Goal: Information Seeking & Learning: Learn about a topic

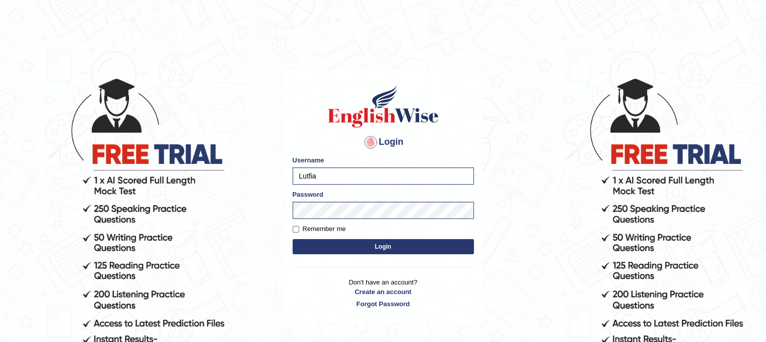
click at [359, 244] on button "Login" at bounding box center [383, 246] width 181 height 15
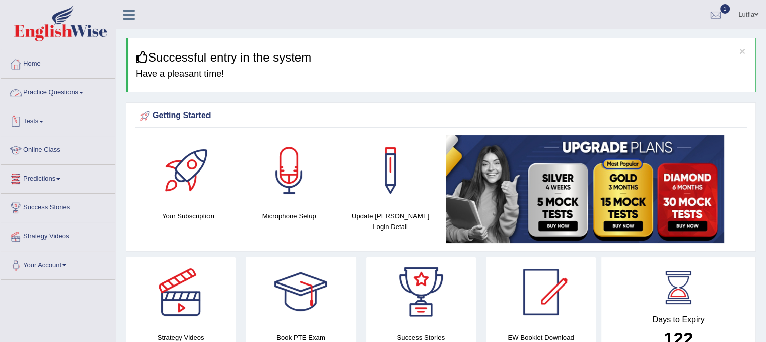
click at [69, 89] on link "Practice Questions" at bounding box center [58, 91] width 115 height 25
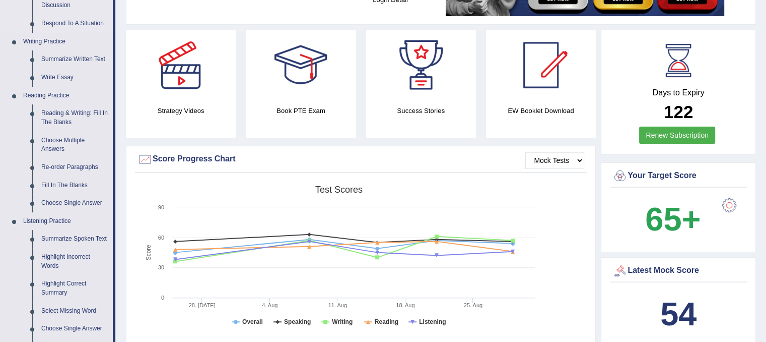
scroll to position [252, 0]
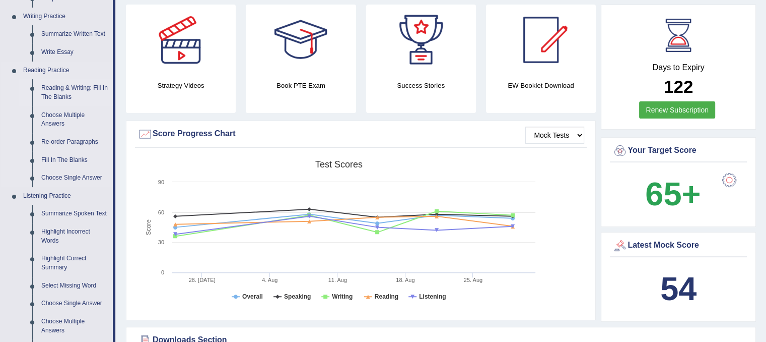
click at [70, 91] on link "Reading & Writing: Fill In The Blanks" at bounding box center [75, 92] width 76 height 27
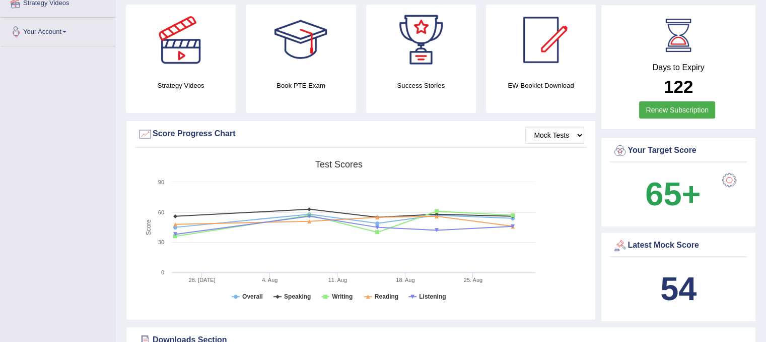
scroll to position [297, 0]
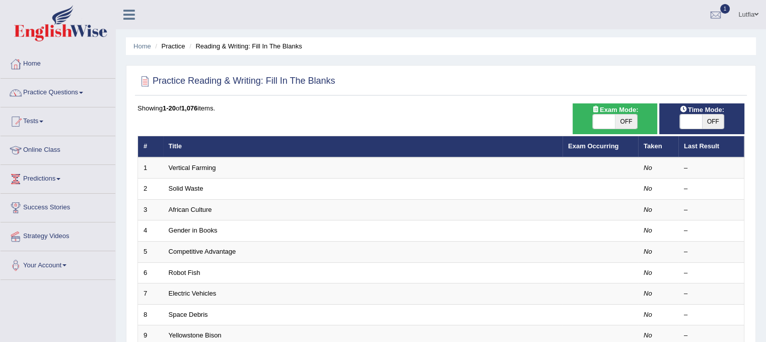
drag, startPoint x: 623, startPoint y: 115, endPoint x: 655, endPoint y: 116, distance: 31.8
click at [624, 115] on span "OFF" at bounding box center [626, 121] width 22 height 14
checkbox input "true"
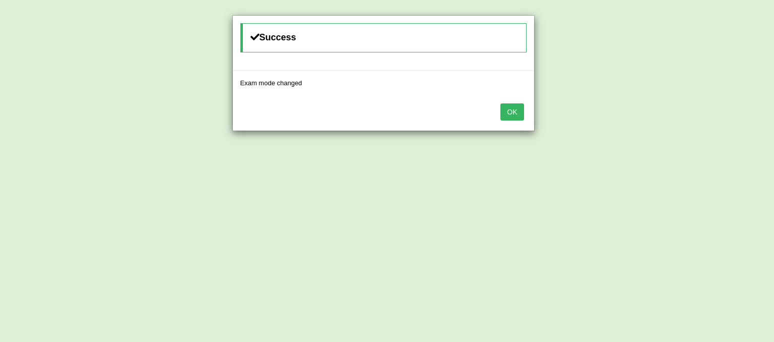
click at [511, 111] on button "OK" at bounding box center [511, 111] width 23 height 17
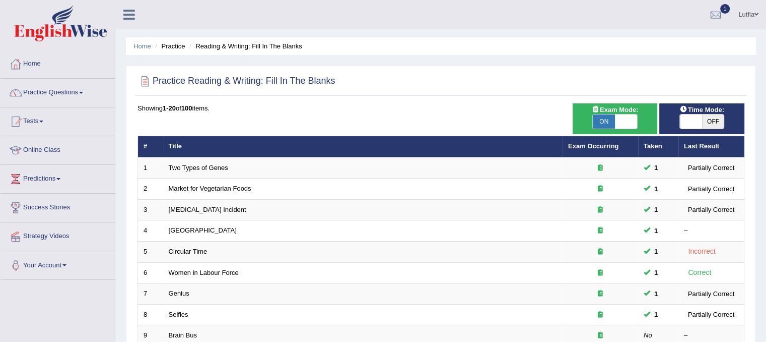
click at [712, 119] on span "OFF" at bounding box center [713, 121] width 22 height 14
checkbox input "true"
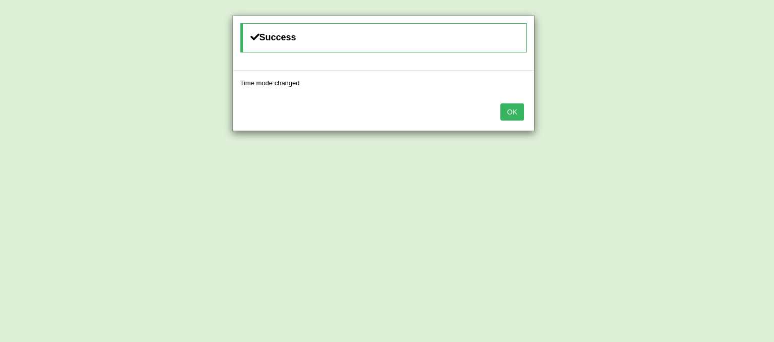
click at [514, 108] on button "OK" at bounding box center [511, 111] width 23 height 17
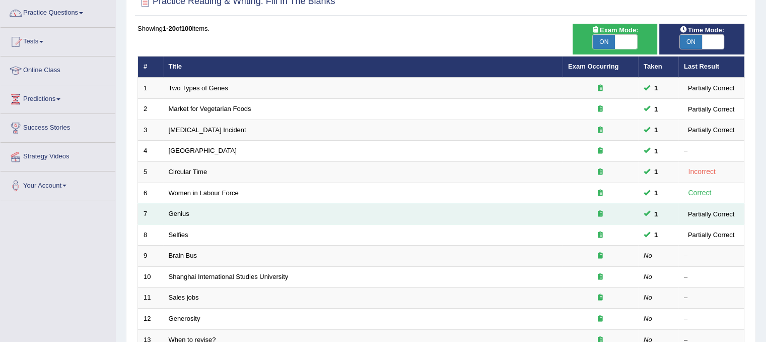
scroll to position [71, 0]
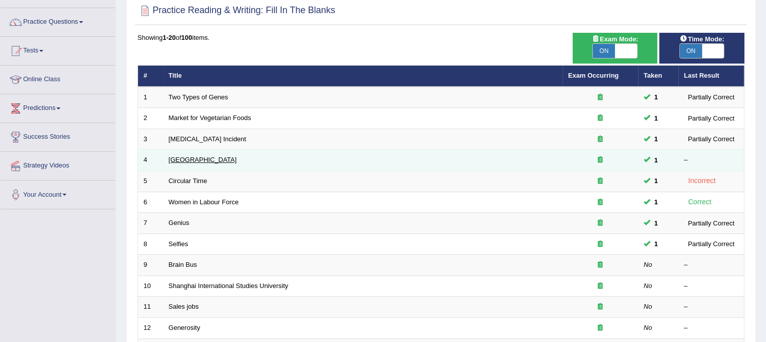
click at [171, 158] on link "Bhutan" at bounding box center [203, 160] width 68 height 8
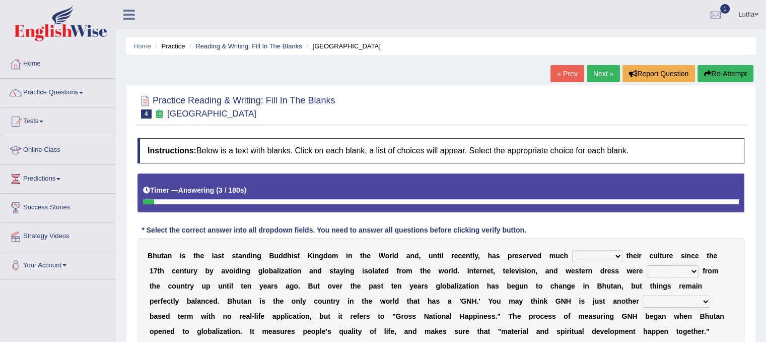
scroll to position [50, 0]
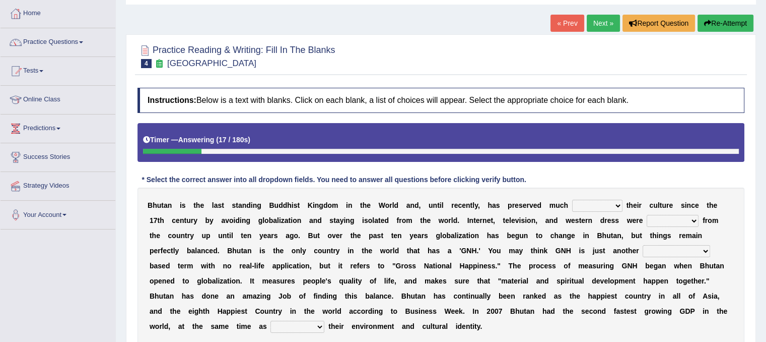
click at [592, 203] on select "of about to for" at bounding box center [597, 206] width 50 height 12
click at [572, 200] on select "of about to for" at bounding box center [597, 206] width 50 height 12
click at [589, 205] on select "of about to for" at bounding box center [597, 206] width 50 height 12
select select "about"
click at [572, 200] on select "of about to for" at bounding box center [597, 206] width 50 height 12
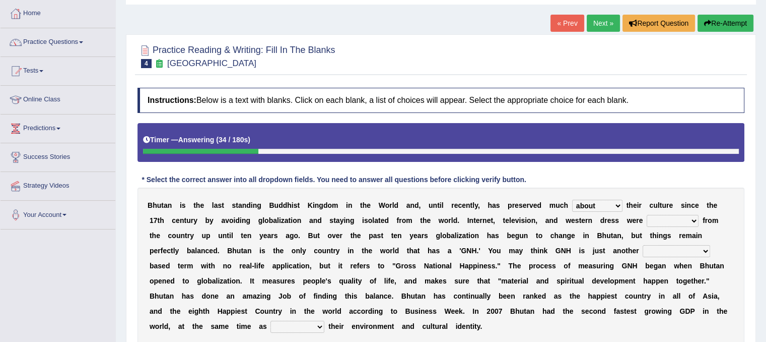
click at [673, 221] on select "summoned observed displayed banned" at bounding box center [673, 221] width 52 height 12
select select "banned"
click at [647, 215] on select "summoned observed displayed banned" at bounding box center [673, 221] width 52 height 12
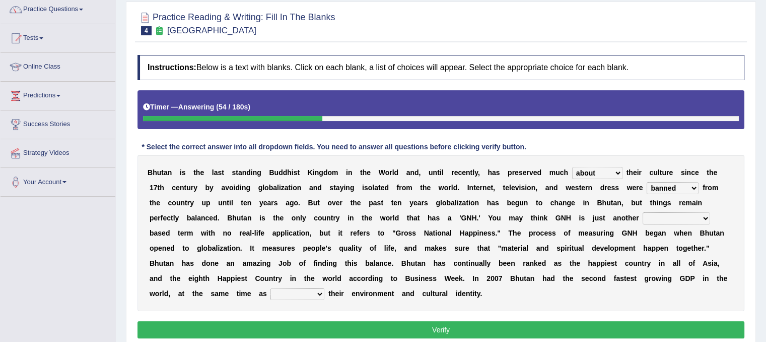
scroll to position [101, 0]
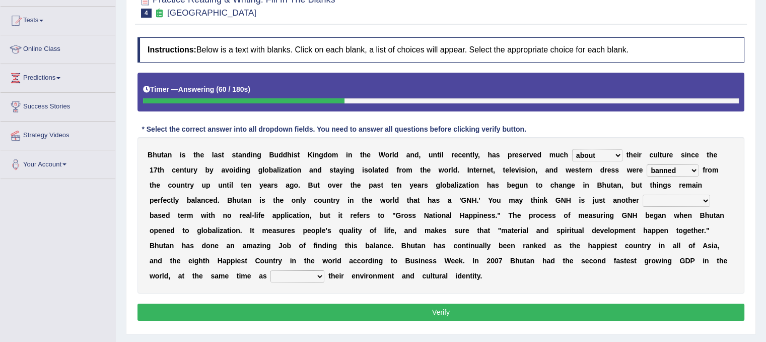
click at [661, 200] on select "statistically barely overwhelmingly roughly" at bounding box center [677, 200] width 68 height 12
select select "statistically"
click at [643, 194] on select "statistically barely overwhelmingly roughly" at bounding box center [677, 200] width 68 height 12
click at [274, 277] on select "demeaning intruding maintaining mourning" at bounding box center [298, 276] width 54 height 12
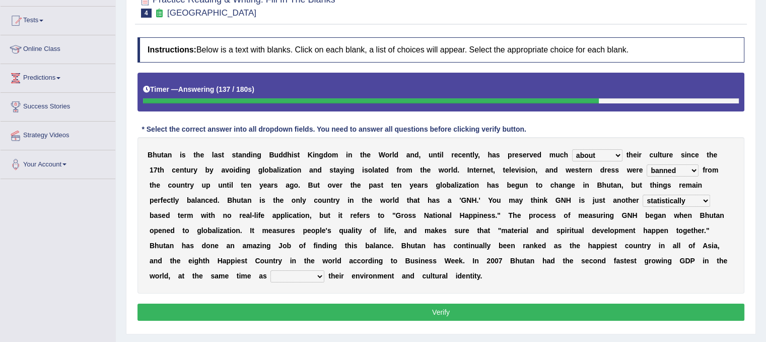
select select "maintaining"
click at [271, 270] on select "demeaning intruding maintaining mourning" at bounding box center [298, 276] width 54 height 12
click at [337, 309] on button "Verify" at bounding box center [441, 311] width 607 height 17
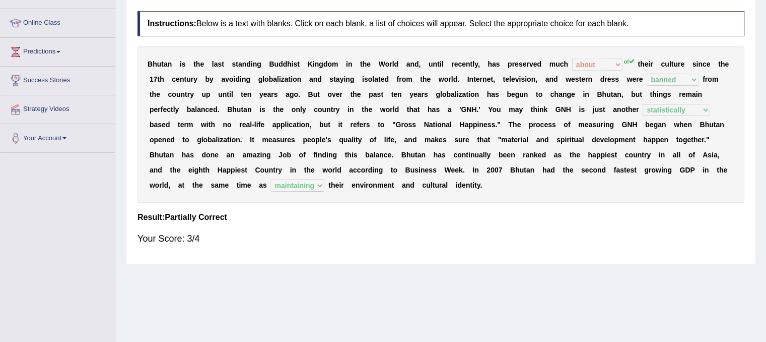
scroll to position [36, 0]
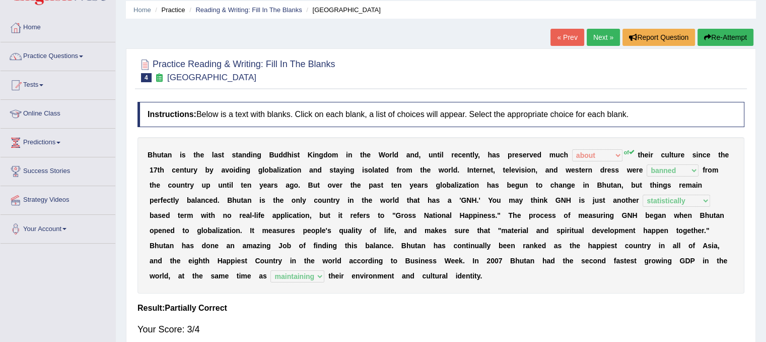
click at [601, 35] on link "Next »" at bounding box center [603, 37] width 33 height 17
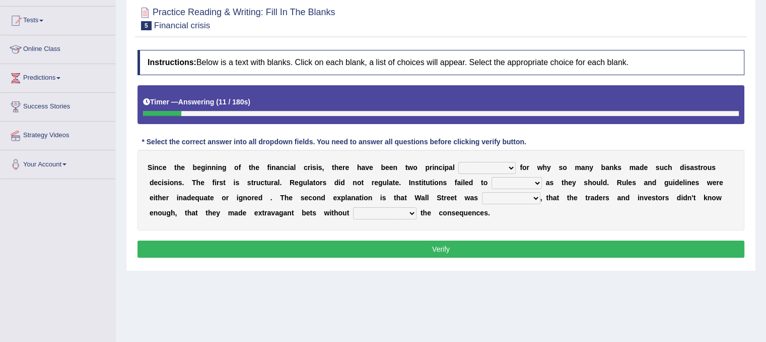
click at [486, 169] on select "explanations debates excuses examples" at bounding box center [486, 168] width 57 height 12
select select "debates"
click at [458, 162] on select "explanations debates excuses examples" at bounding box center [486, 168] width 57 height 12
click at [496, 169] on select "explanations debates excuses examples" at bounding box center [486, 168] width 57 height 12
click at [420, 195] on b "W" at bounding box center [418, 197] width 7 height 8
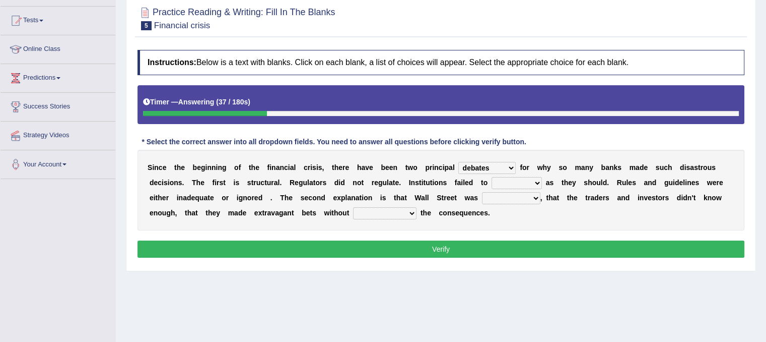
click at [506, 182] on select "function use stabilize maintain" at bounding box center [517, 183] width 50 height 12
select select "function"
click at [492, 177] on select "function use stabilize maintain" at bounding box center [517, 183] width 50 height 12
click at [513, 196] on select "rough rampant incompetent irresponsible" at bounding box center [511, 198] width 58 height 12
select select "irresponsible"
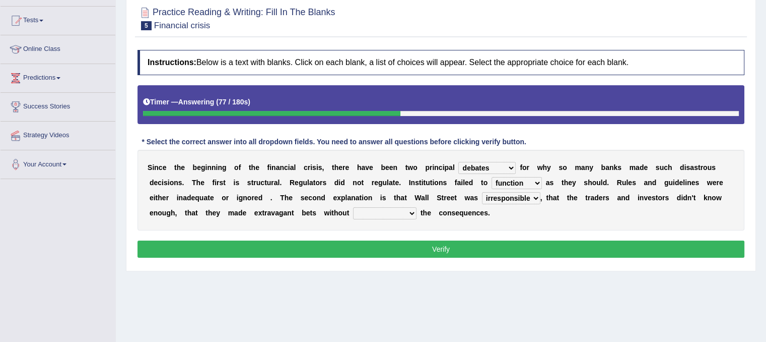
click at [482, 192] on select "rough rampant incompetent irresponsible" at bounding box center [511, 198] width 58 height 12
click at [530, 198] on select "rough rampant incompetent irresponsible" at bounding box center [511, 198] width 58 height 12
click at [376, 214] on select "counting understanding correcting valuing" at bounding box center [384, 213] width 63 height 12
select select "valuing"
click at [353, 207] on select "counting understanding correcting valuing" at bounding box center [384, 213] width 63 height 12
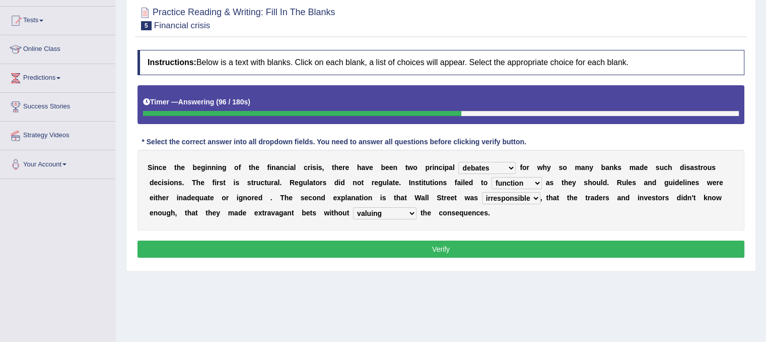
click at [405, 254] on button "Verify" at bounding box center [441, 248] width 607 height 17
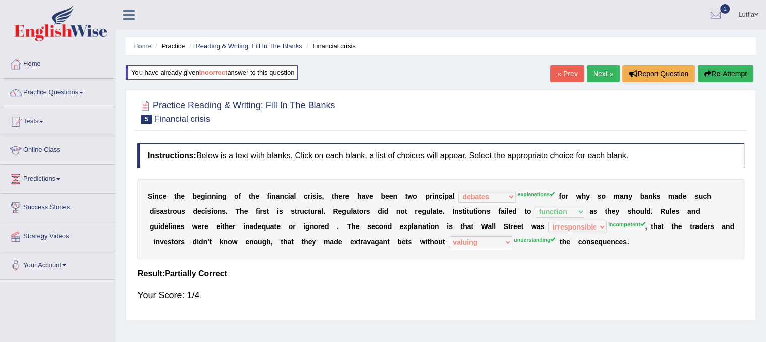
click at [595, 75] on link "Next »" at bounding box center [603, 73] width 33 height 17
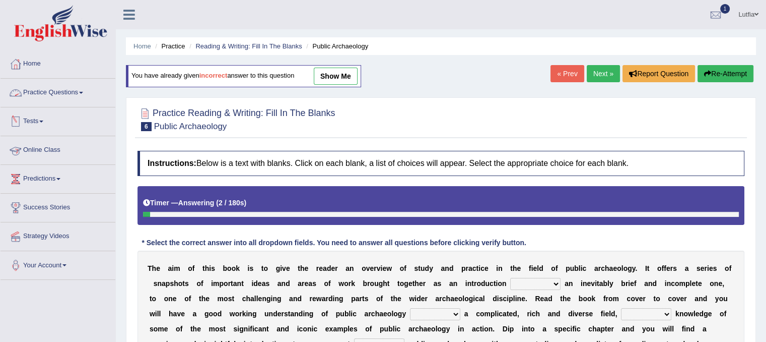
click at [61, 92] on link "Practice Questions" at bounding box center [58, 91] width 115 height 25
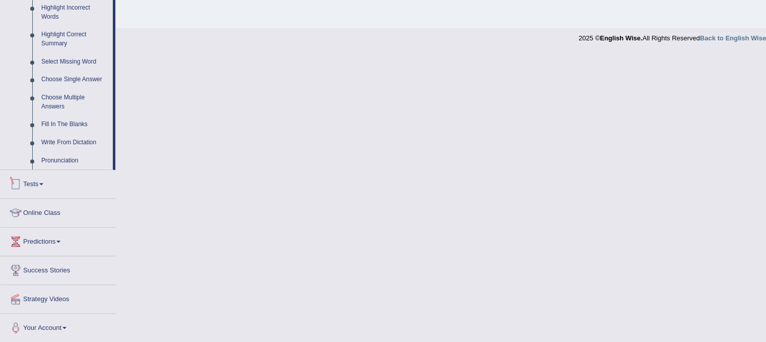
click at [51, 190] on link "Tests" at bounding box center [58, 182] width 115 height 25
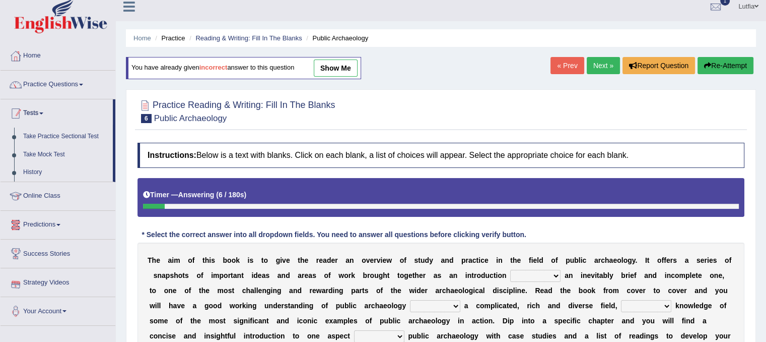
scroll to position [7, 0]
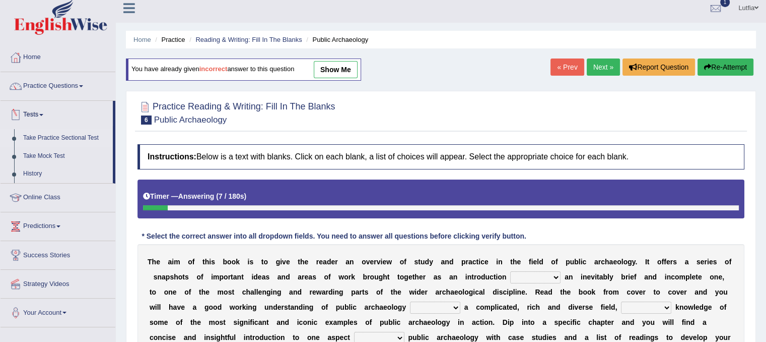
click at [72, 136] on link "Take Practice Sectional Test" at bounding box center [66, 138] width 94 height 18
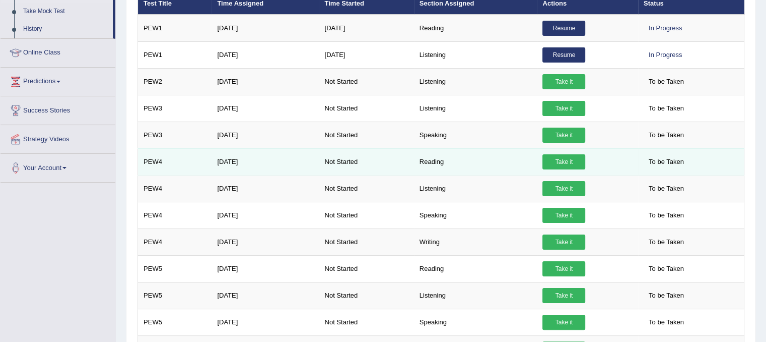
click at [569, 160] on link "Take it" at bounding box center [564, 161] width 43 height 15
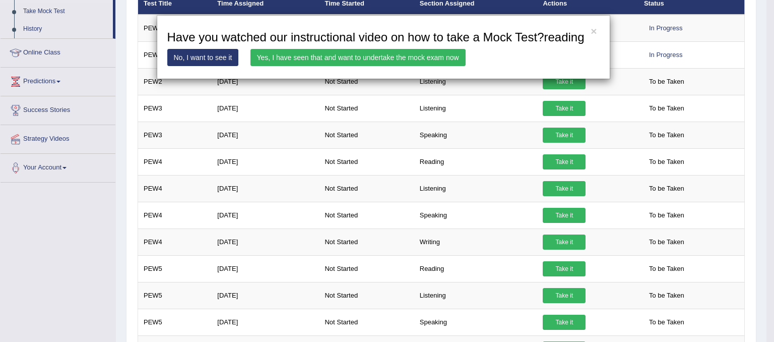
click at [418, 54] on link "Yes, I have seen that and want to undertake the mock exam now" at bounding box center [357, 57] width 215 height 17
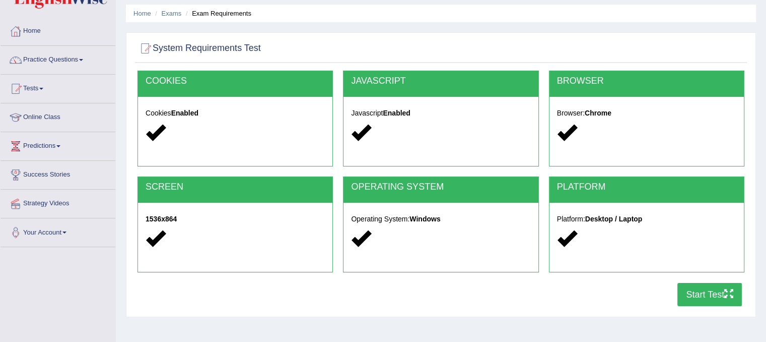
scroll to position [50, 0]
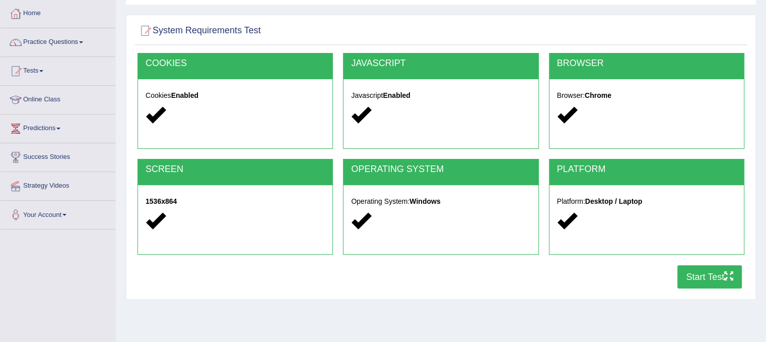
click at [715, 275] on button "Start Test" at bounding box center [710, 276] width 64 height 23
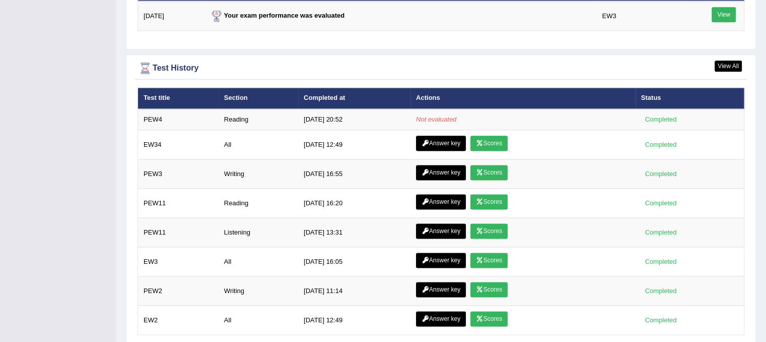
scroll to position [1310, 0]
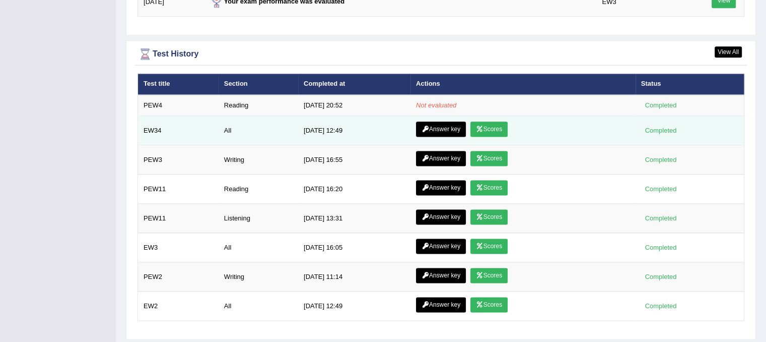
click at [449, 122] on link "Answer key" at bounding box center [441, 128] width 50 height 15
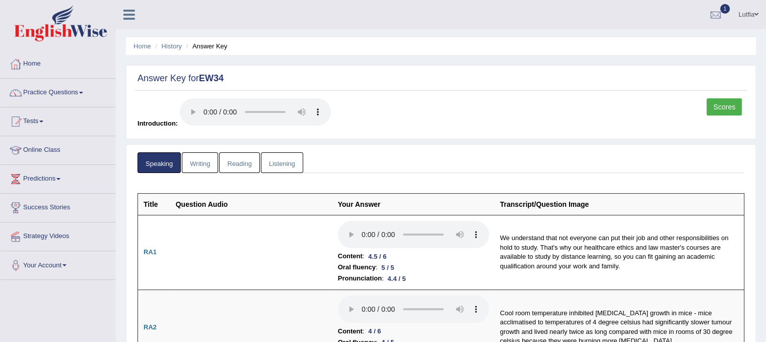
click at [250, 160] on link "Reading" at bounding box center [239, 162] width 40 height 21
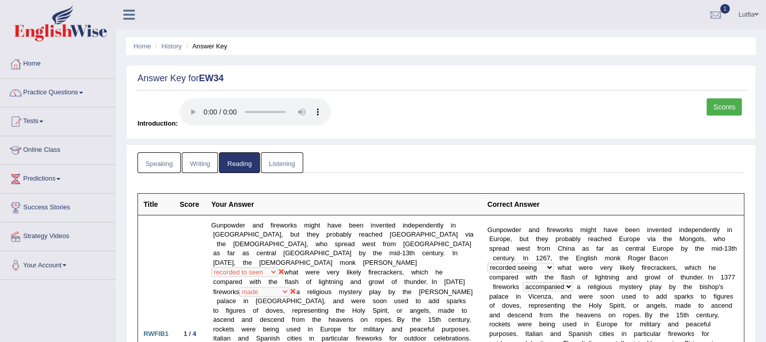
click at [204, 159] on link "Writing" at bounding box center [200, 162] width 36 height 21
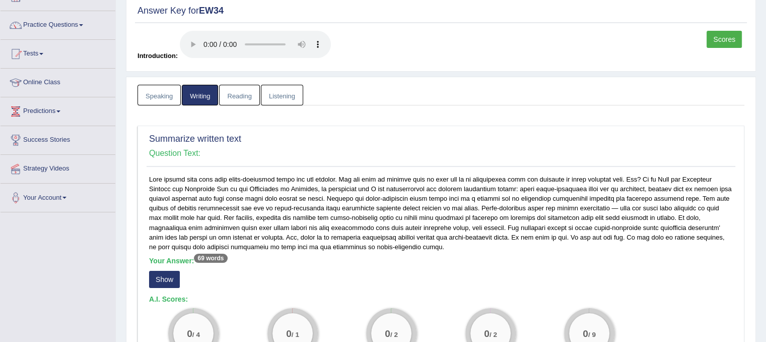
scroll to position [151, 0]
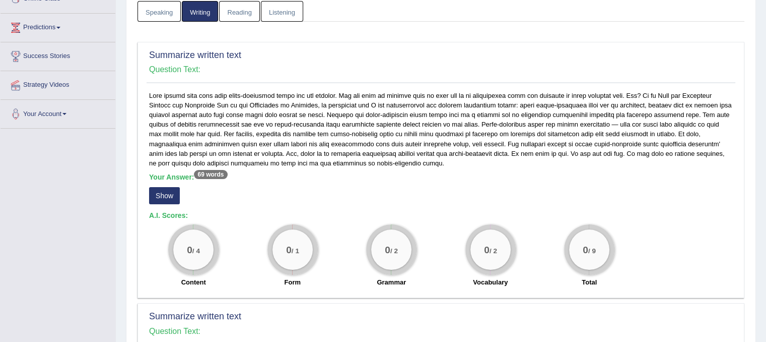
click at [169, 199] on button "Show" at bounding box center [164, 195] width 31 height 17
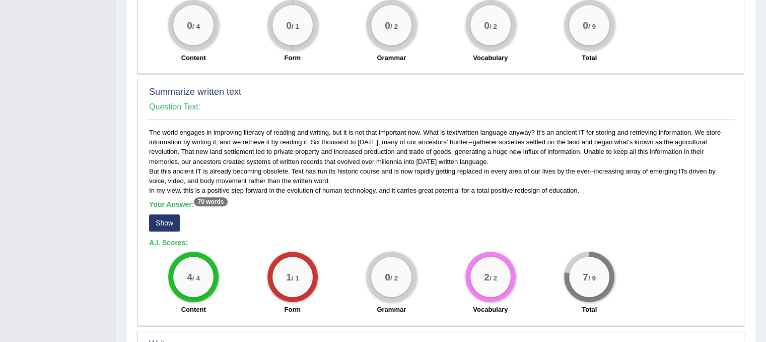
scroll to position [403, 0]
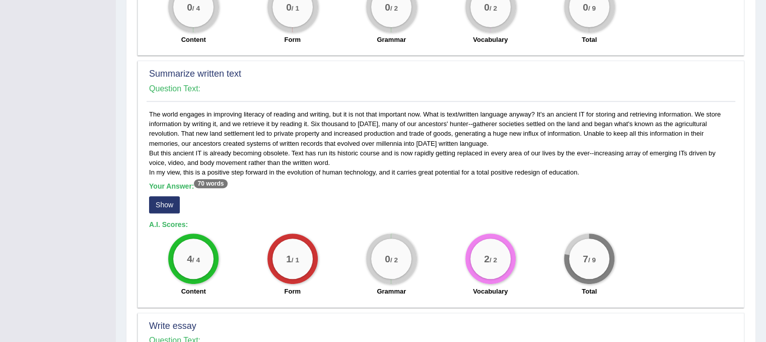
click at [173, 206] on button "Show" at bounding box center [164, 204] width 31 height 17
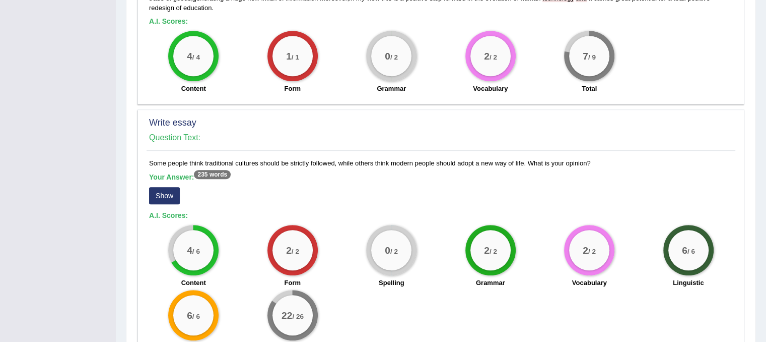
scroll to position [504, 0]
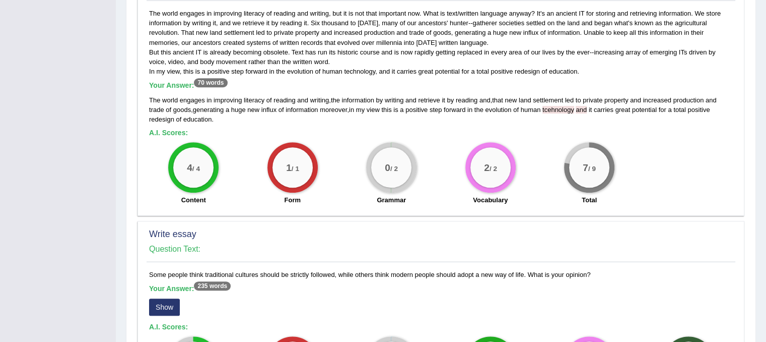
click at [165, 302] on button "Show" at bounding box center [164, 306] width 31 height 17
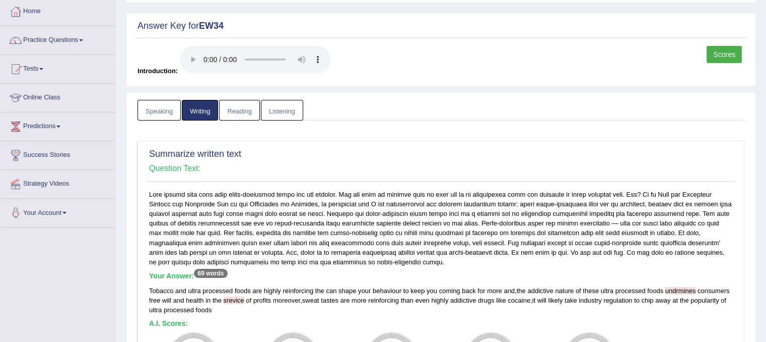
scroll to position [0, 0]
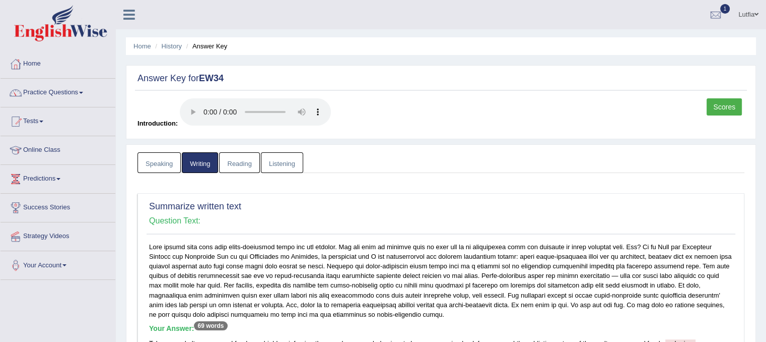
click at [37, 65] on link "Home" at bounding box center [58, 62] width 115 height 25
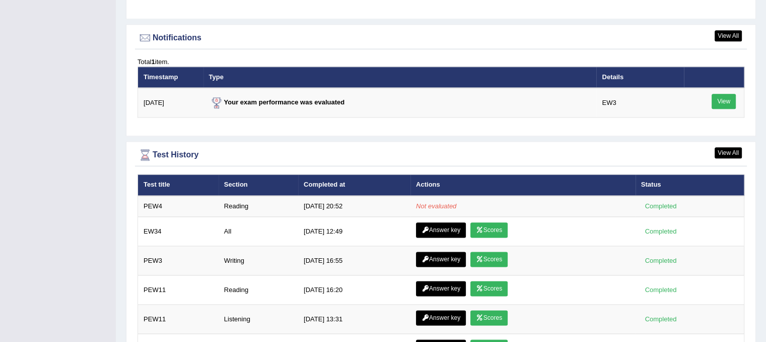
scroll to position [1260, 0]
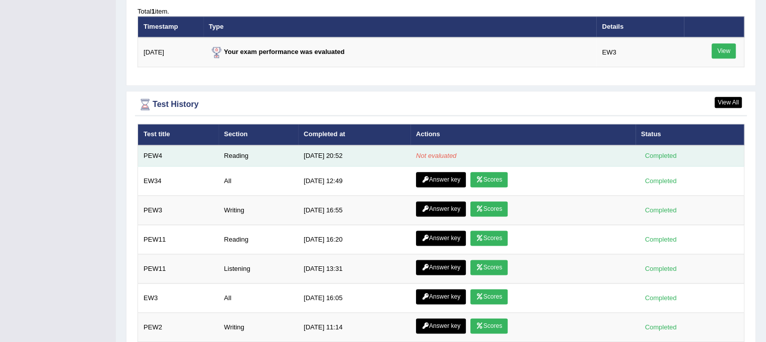
click at [658, 156] on div "Completed" at bounding box center [660, 155] width 39 height 11
click at [230, 152] on td "Reading" at bounding box center [259, 155] width 80 height 21
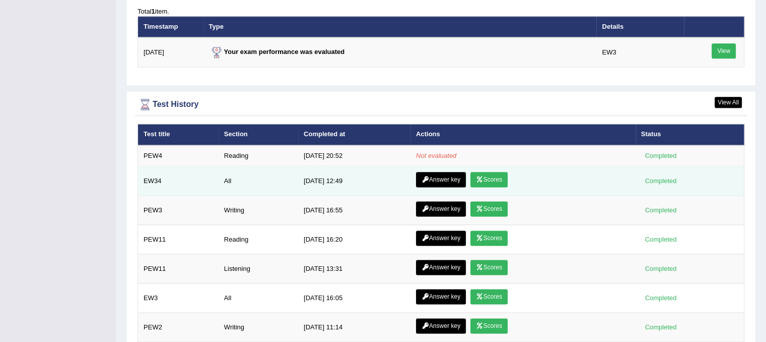
click at [486, 175] on link "Scores" at bounding box center [489, 179] width 37 height 15
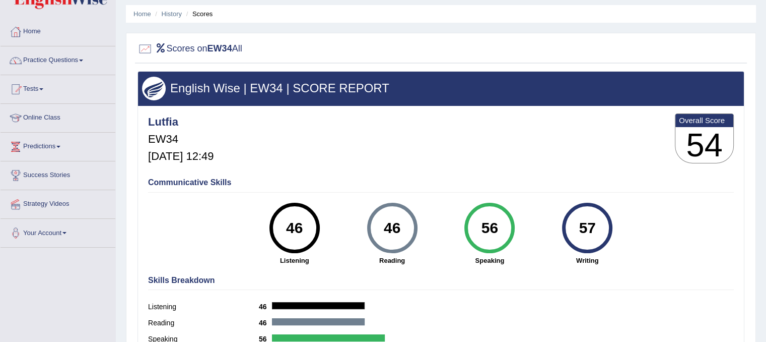
scroll to position [50, 0]
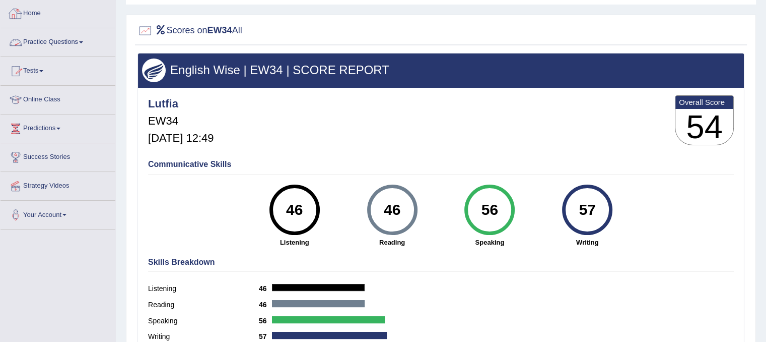
click at [42, 10] on link "Home" at bounding box center [58, 11] width 115 height 25
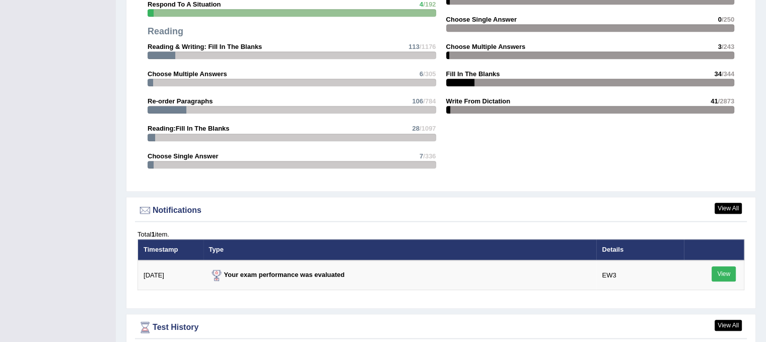
scroll to position [1159, 0]
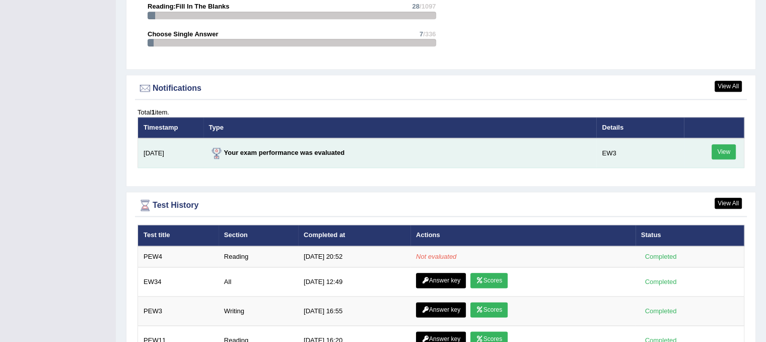
click at [723, 146] on link "View" at bounding box center [724, 151] width 24 height 15
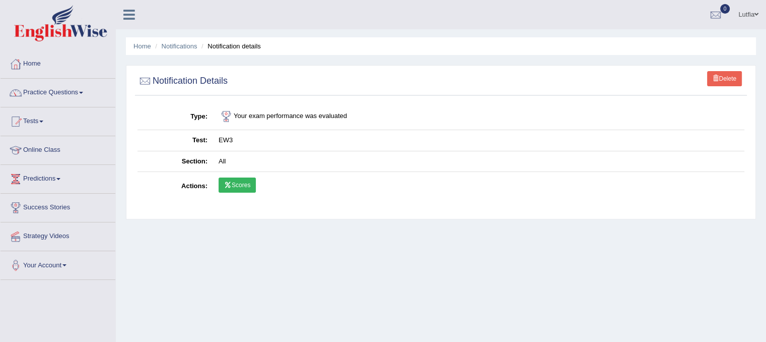
click at [237, 177] on link "Scores" at bounding box center [237, 184] width 37 height 15
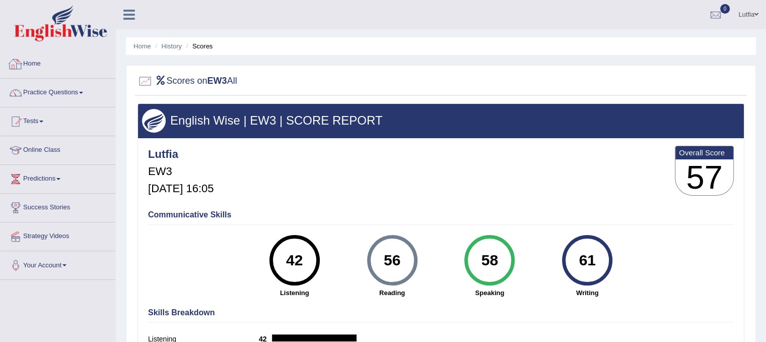
click at [36, 63] on link "Home" at bounding box center [58, 62] width 115 height 25
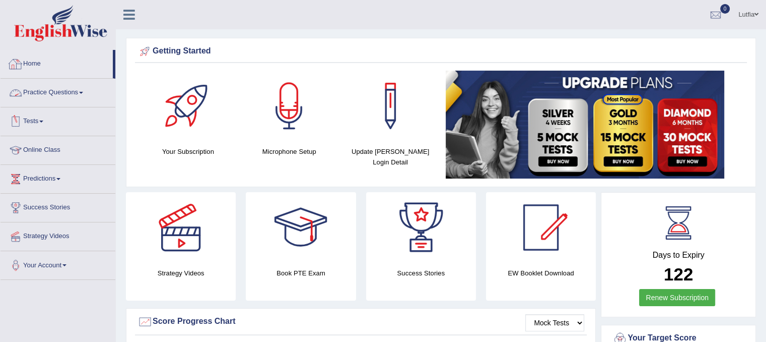
click at [40, 65] on link "Home" at bounding box center [57, 62] width 112 height 25
click at [57, 91] on link "Practice Questions" at bounding box center [58, 91] width 115 height 25
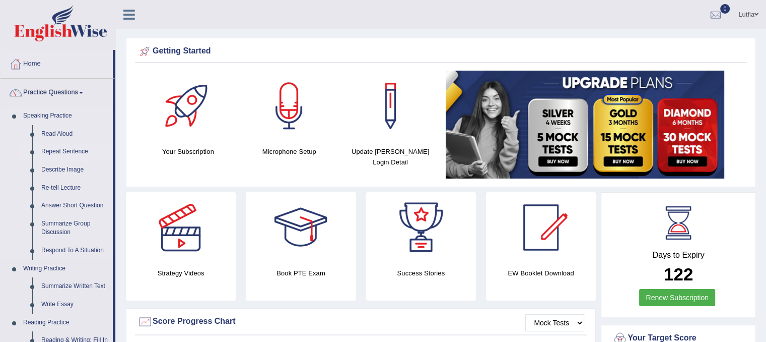
click at [57, 150] on link "Repeat Sentence" at bounding box center [75, 152] width 76 height 18
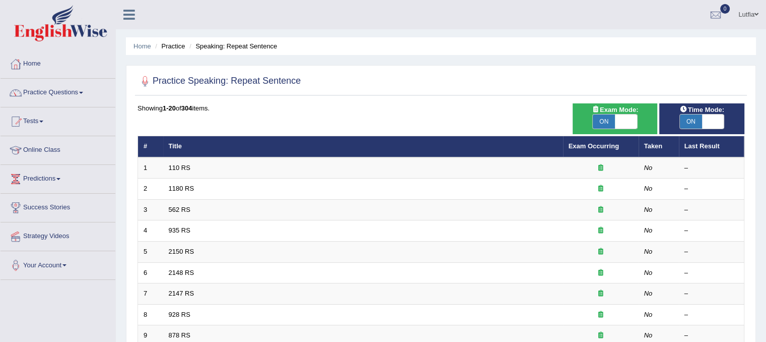
click at [605, 120] on span "ON" at bounding box center [604, 121] width 22 height 14
checkbox input "false"
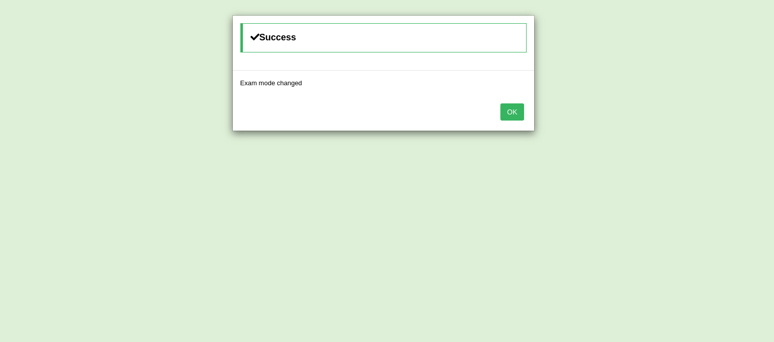
click at [512, 115] on button "OK" at bounding box center [511, 111] width 23 height 17
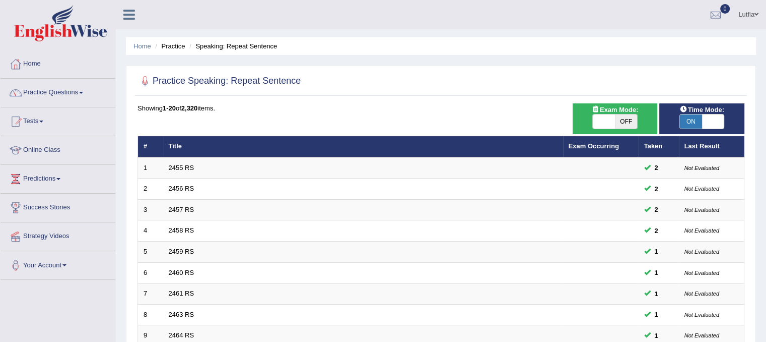
click at [692, 117] on span "ON" at bounding box center [691, 121] width 22 height 14
checkbox input "false"
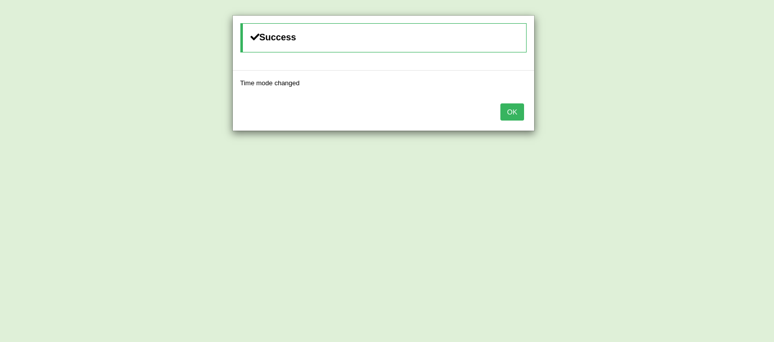
click at [514, 111] on button "OK" at bounding box center [511, 111] width 23 height 17
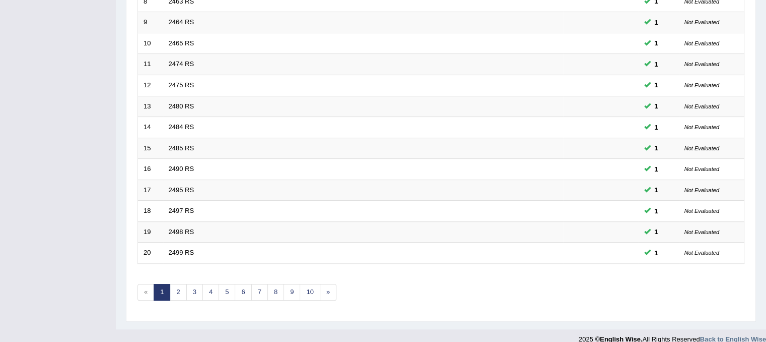
scroll to position [322, 0]
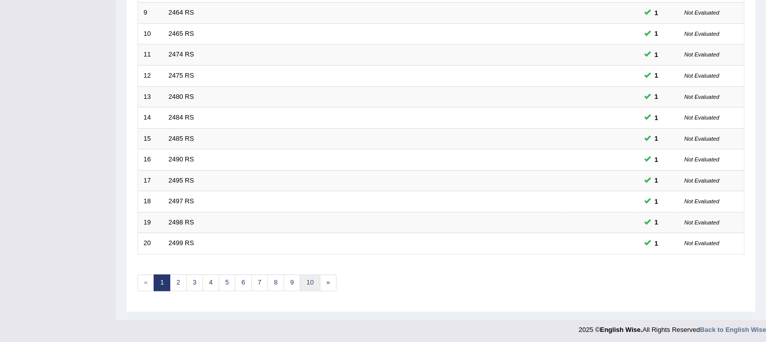
click at [310, 277] on link "10" at bounding box center [310, 282] width 20 height 17
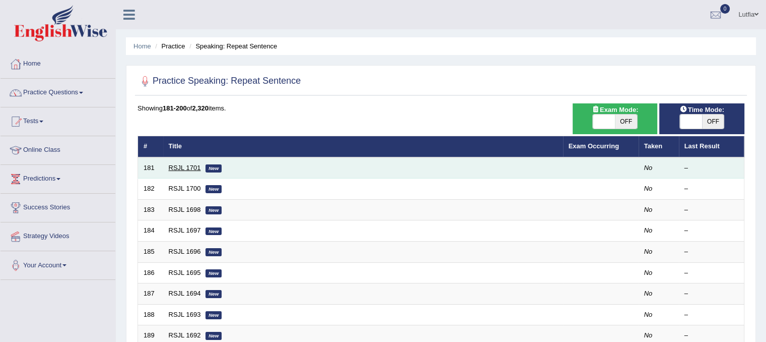
click at [174, 167] on link "RSJL 1701" at bounding box center [185, 168] width 32 height 8
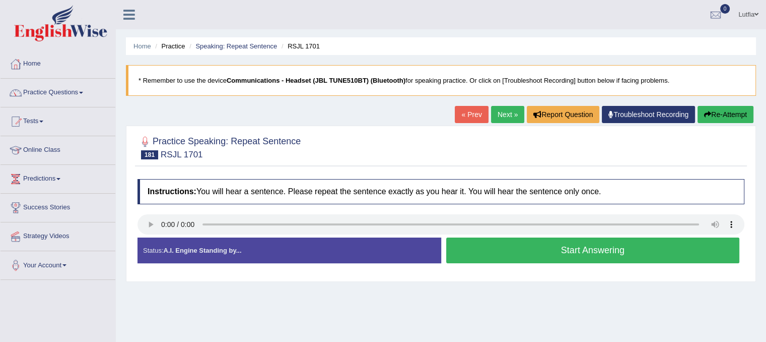
click at [494, 252] on button "Start Answering" at bounding box center [593, 250] width 294 height 26
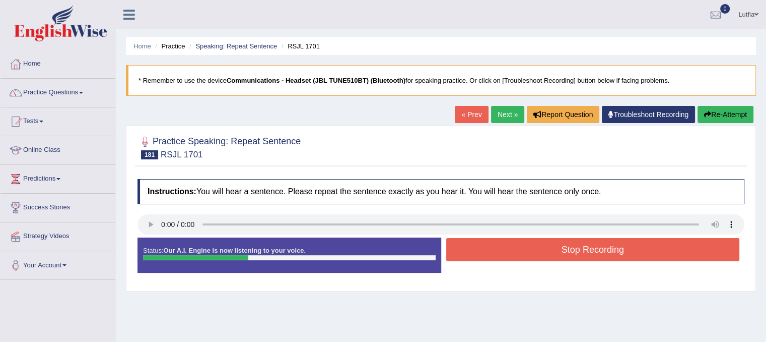
click at [487, 253] on button "Stop Recording" at bounding box center [593, 249] width 294 height 23
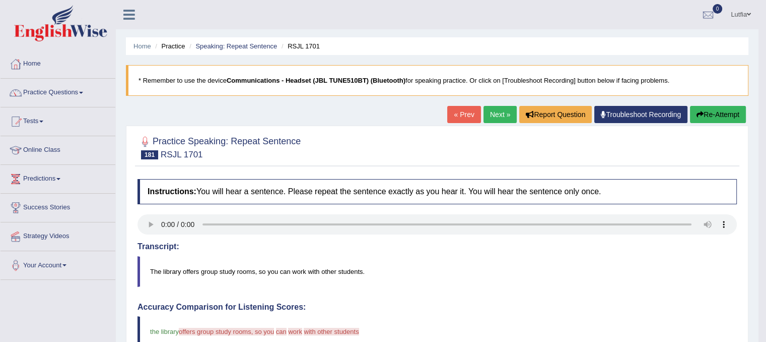
click at [496, 112] on link "Next »" at bounding box center [500, 114] width 33 height 17
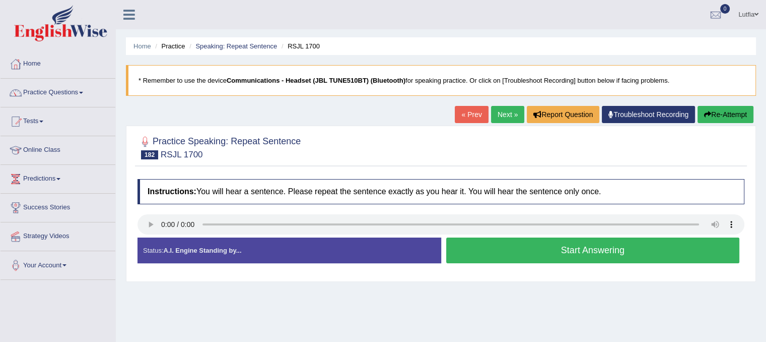
click at [501, 251] on button "Start Answering" at bounding box center [593, 250] width 294 height 26
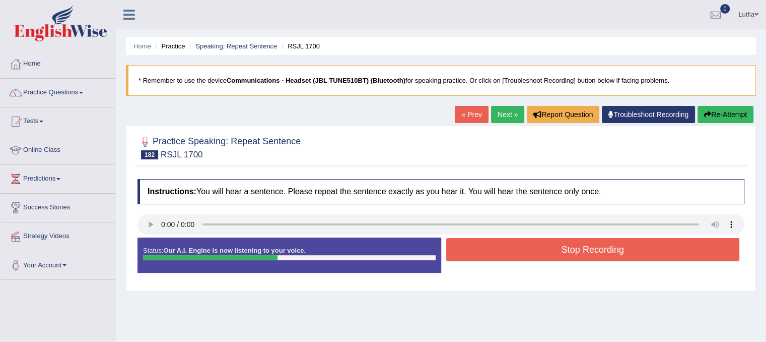
click at [500, 252] on button "Stop Recording" at bounding box center [593, 249] width 294 height 23
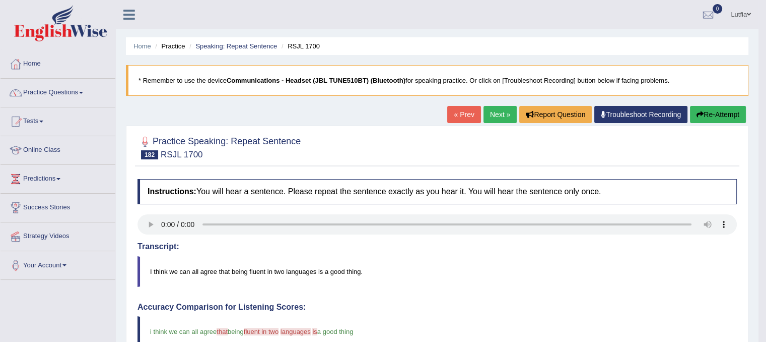
click at [490, 118] on link "Next »" at bounding box center [500, 114] width 33 height 17
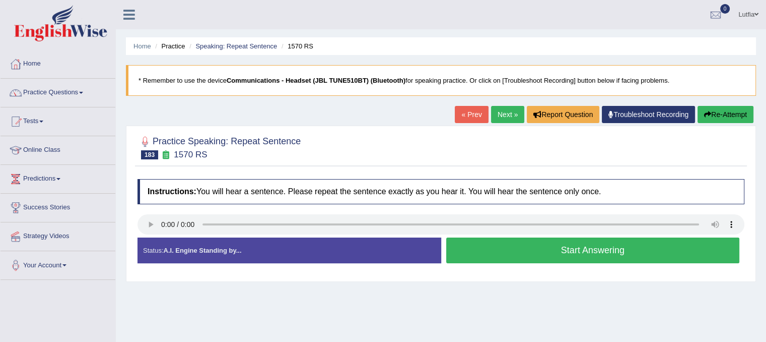
drag, startPoint x: 482, startPoint y: 254, endPoint x: 482, endPoint y: 246, distance: 8.1
click at [482, 252] on button "Start Answering" at bounding box center [593, 250] width 294 height 26
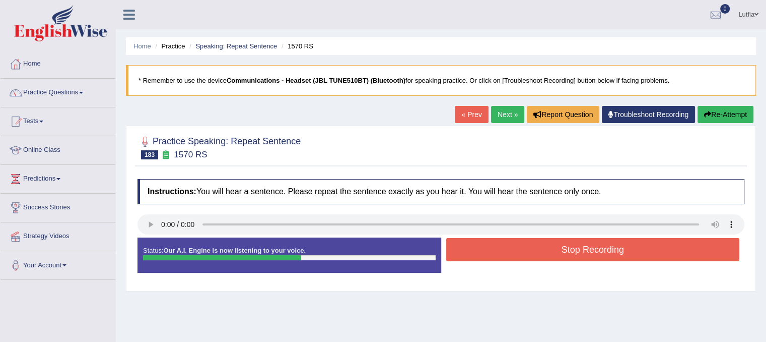
click at [482, 245] on button "Stop Recording" at bounding box center [593, 249] width 294 height 23
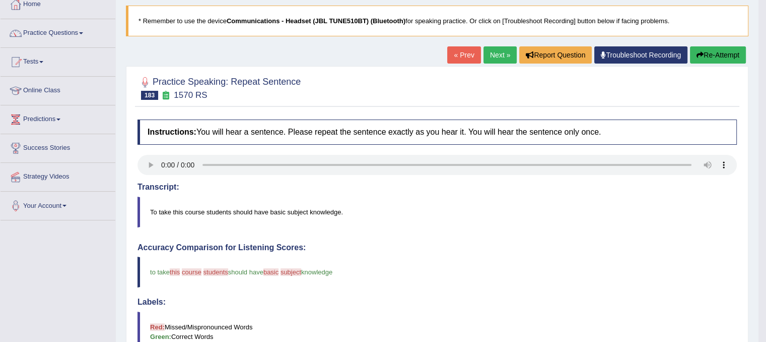
scroll to position [50, 0]
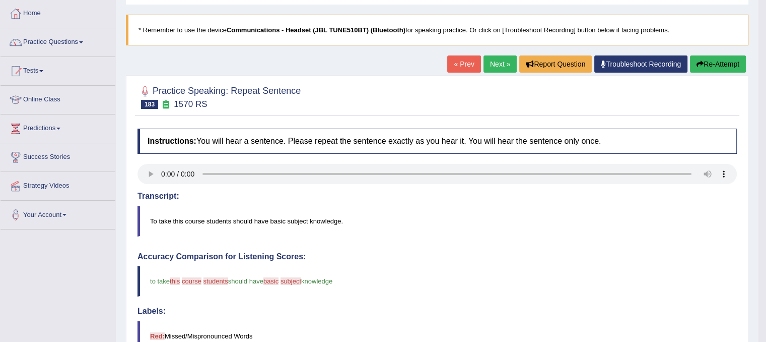
click at [496, 69] on link "Next »" at bounding box center [500, 63] width 33 height 17
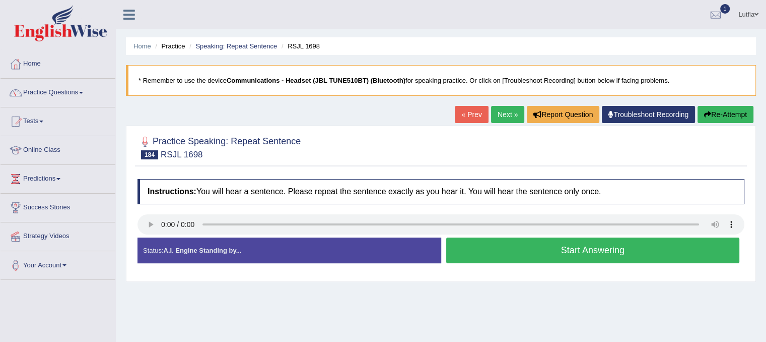
click at [541, 244] on button "Start Answering" at bounding box center [593, 250] width 294 height 26
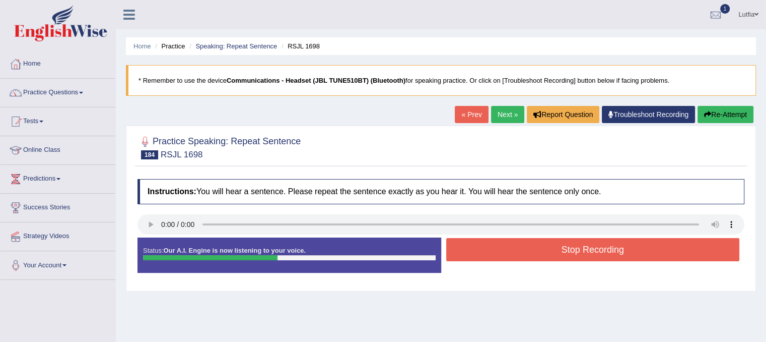
click at [539, 243] on button "Stop Recording" at bounding box center [593, 249] width 294 height 23
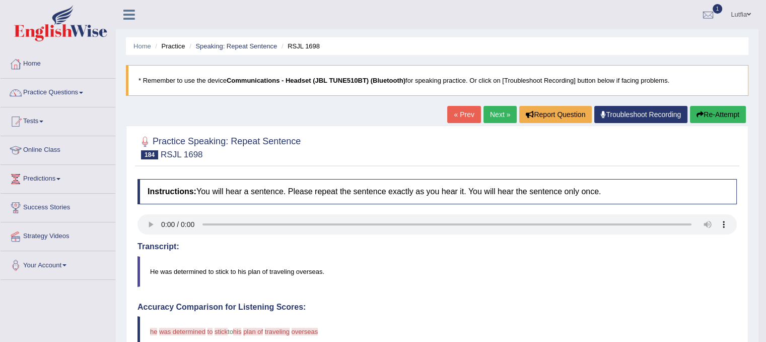
click at [494, 117] on link "Next »" at bounding box center [500, 114] width 33 height 17
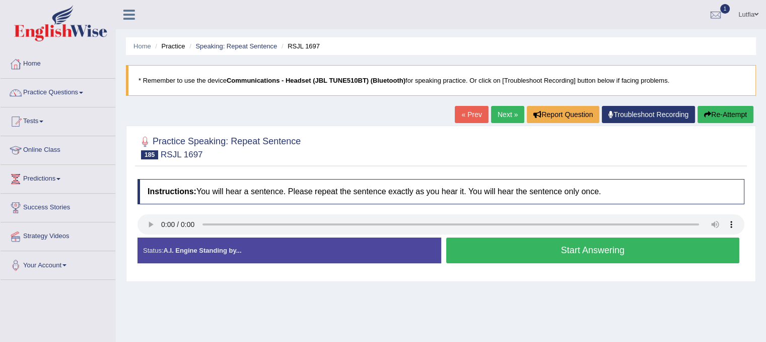
click at [553, 248] on button "Start Answering" at bounding box center [593, 250] width 294 height 26
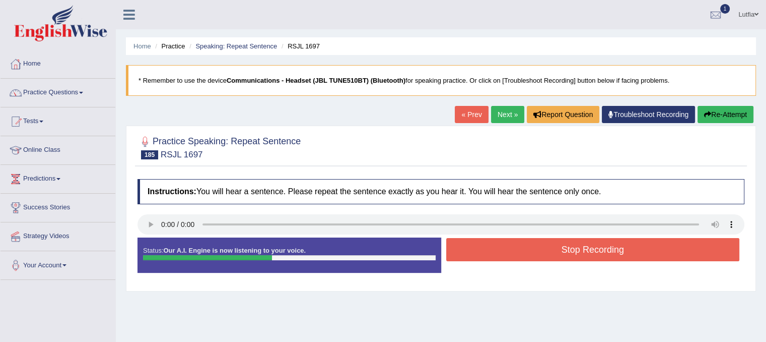
click at [549, 246] on button "Stop Recording" at bounding box center [593, 249] width 294 height 23
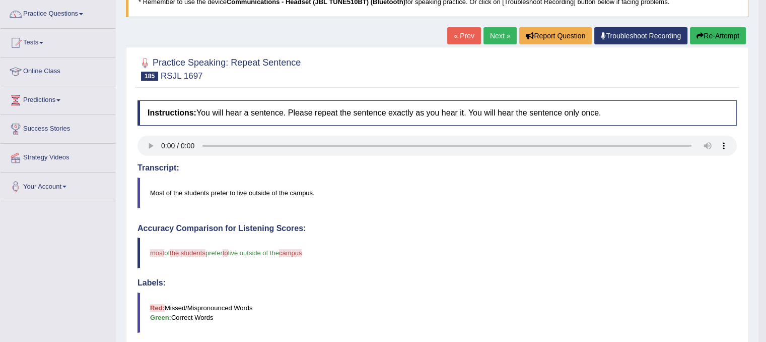
scroll to position [50, 0]
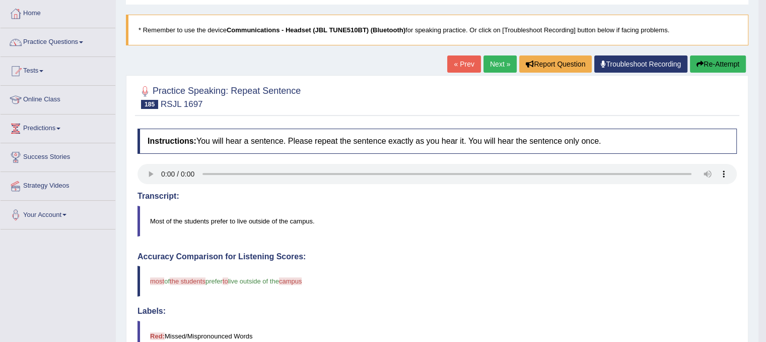
click at [496, 62] on link "Next »" at bounding box center [500, 63] width 33 height 17
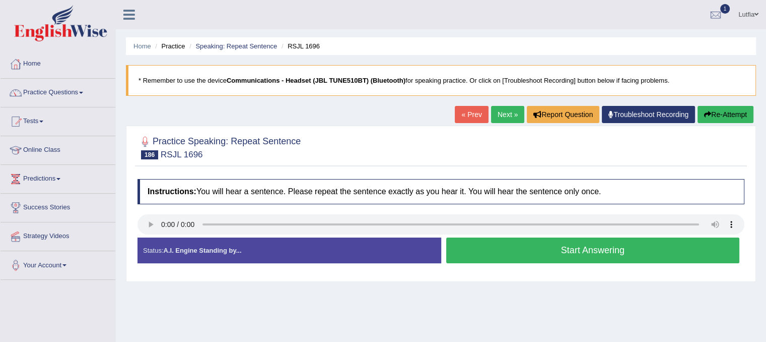
click at [515, 250] on button "Start Answering" at bounding box center [593, 250] width 294 height 26
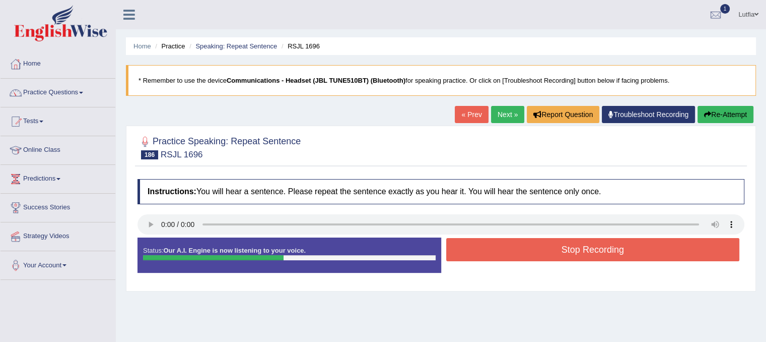
click at [515, 250] on button "Stop Recording" at bounding box center [593, 249] width 294 height 23
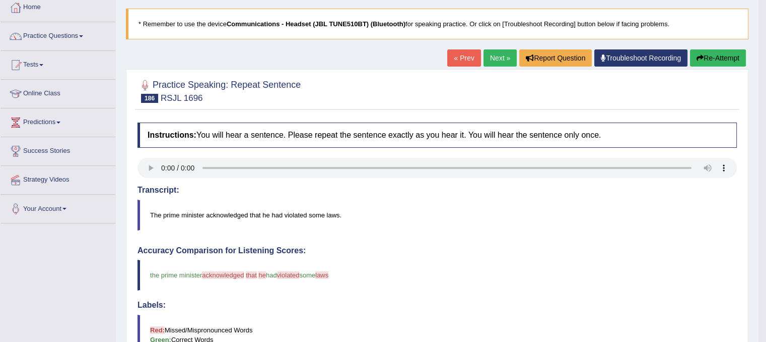
scroll to position [36, 0]
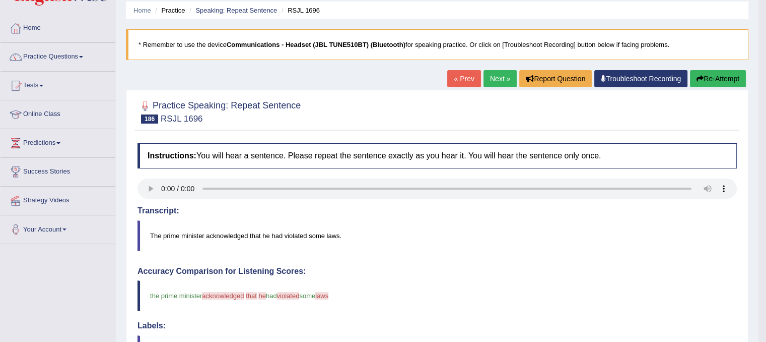
click at [498, 79] on link "Next »" at bounding box center [500, 78] width 33 height 17
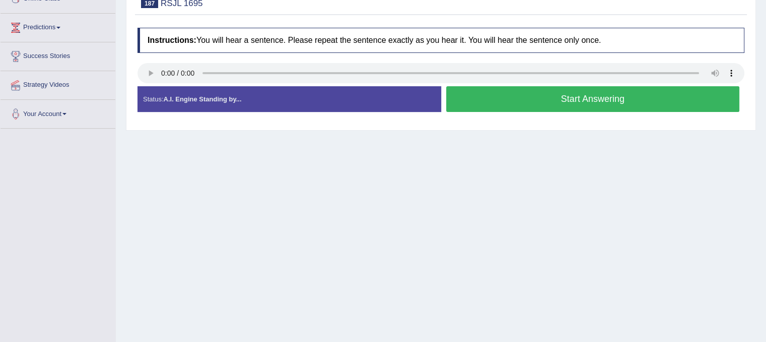
click at [564, 97] on button "Start Answering" at bounding box center [593, 99] width 294 height 26
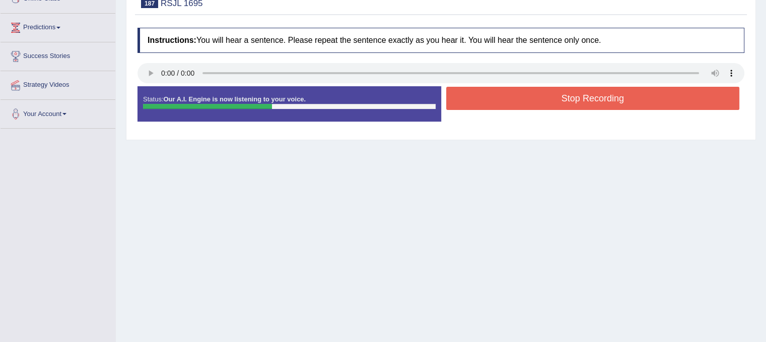
click at [564, 97] on button "Stop Recording" at bounding box center [593, 98] width 294 height 23
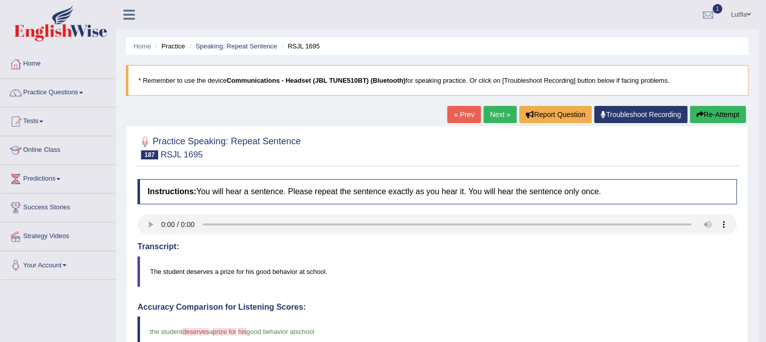
click at [496, 112] on link "Next »" at bounding box center [500, 114] width 33 height 17
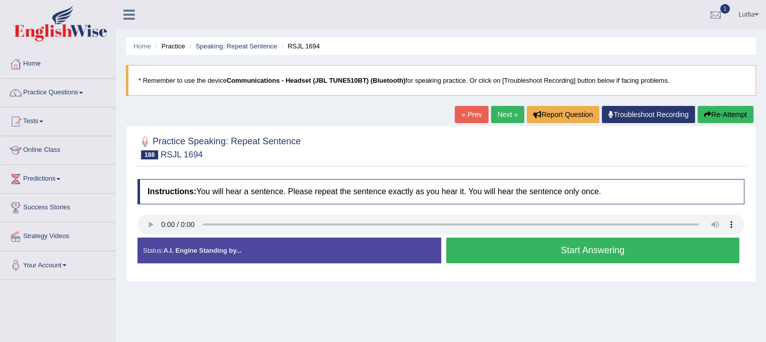
click at [580, 249] on button "Start Answering" at bounding box center [593, 250] width 294 height 26
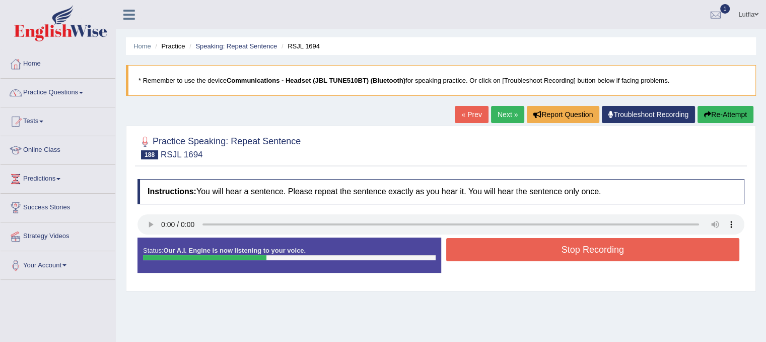
click at [579, 248] on button "Stop Recording" at bounding box center [593, 249] width 294 height 23
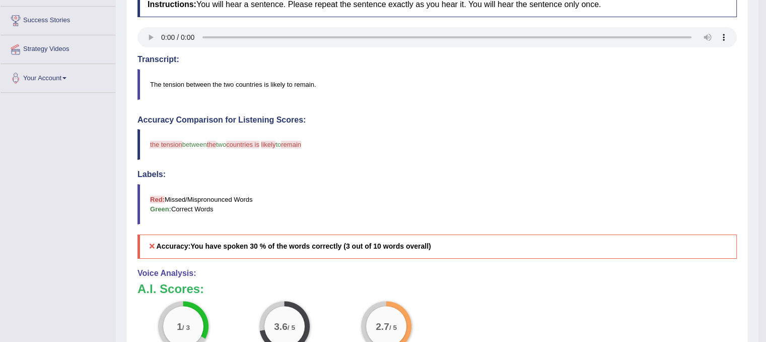
scroll to position [86, 0]
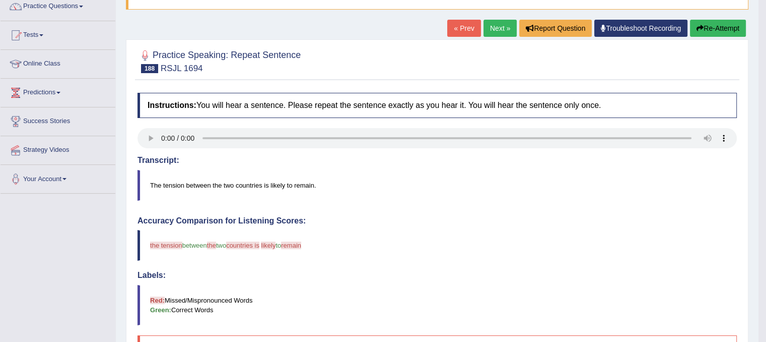
click at [496, 26] on link "Next »" at bounding box center [500, 28] width 33 height 17
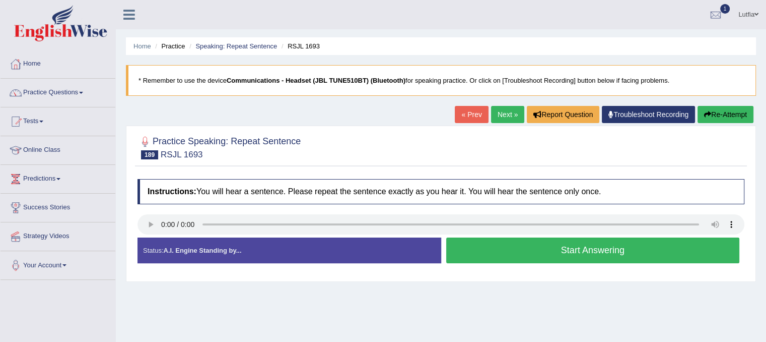
click at [515, 250] on button "Start Answering" at bounding box center [593, 250] width 294 height 26
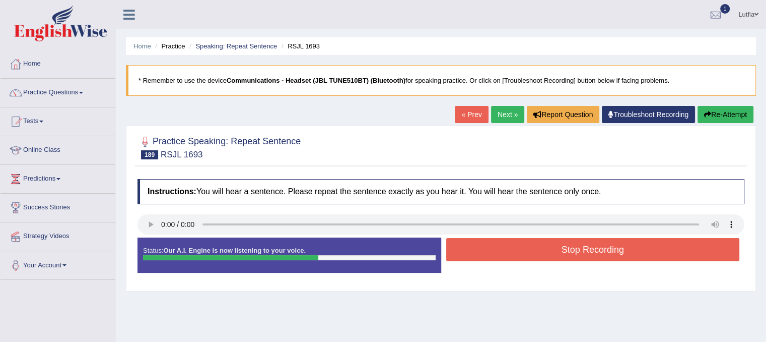
click at [518, 240] on button "Stop Recording" at bounding box center [593, 249] width 294 height 23
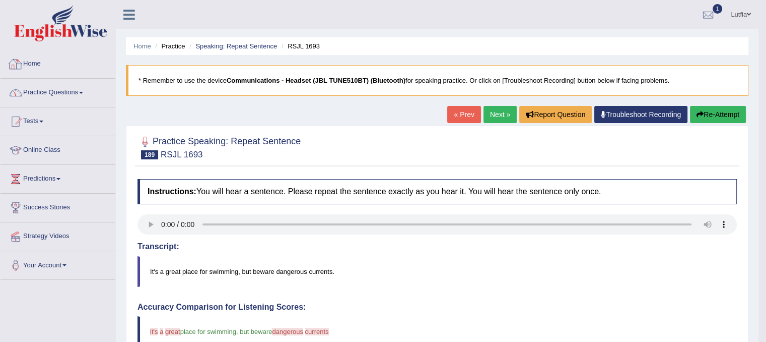
click at [22, 60] on div at bounding box center [15, 63] width 15 height 15
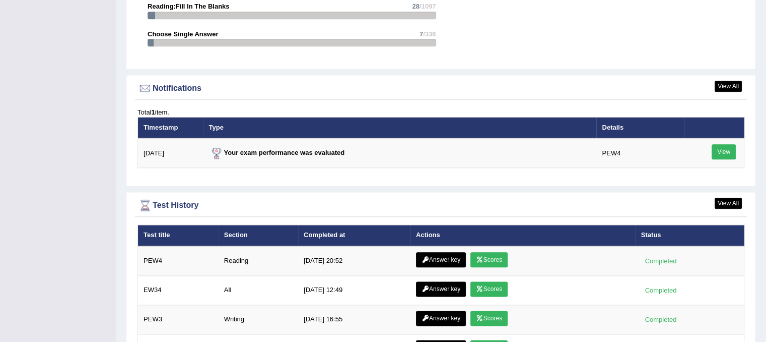
scroll to position [1340, 0]
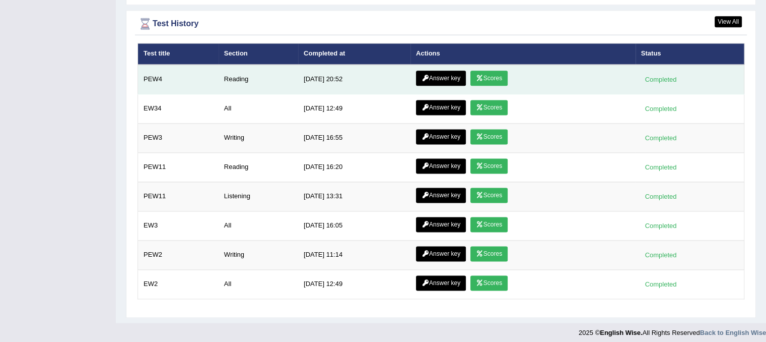
click at [501, 72] on link "Scores" at bounding box center [489, 78] width 37 height 15
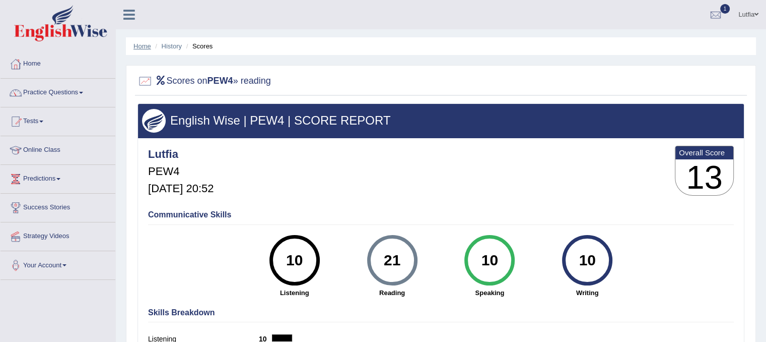
click at [150, 48] on link "Home" at bounding box center [143, 46] width 18 height 8
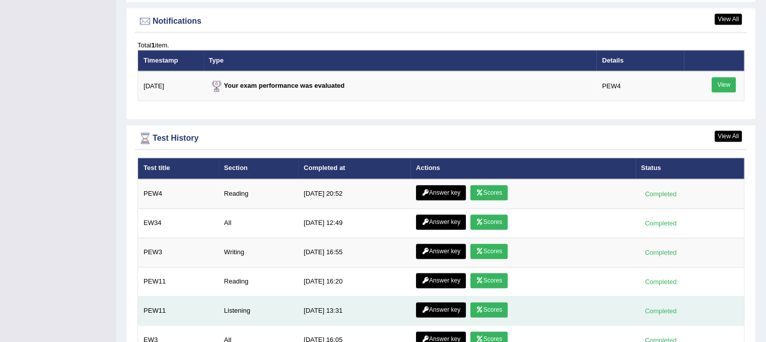
scroll to position [1310, 0]
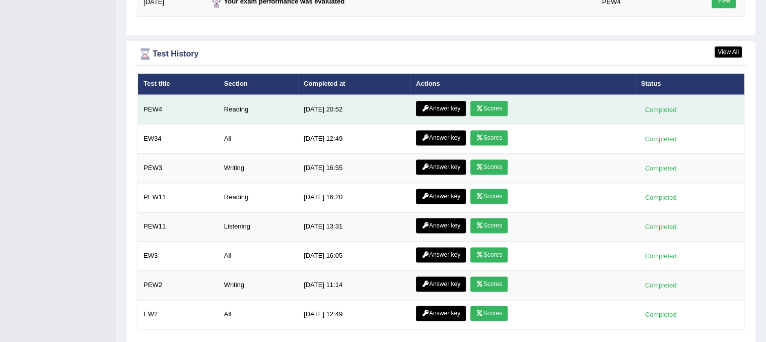
click at [437, 101] on link "Answer key" at bounding box center [441, 108] width 50 height 15
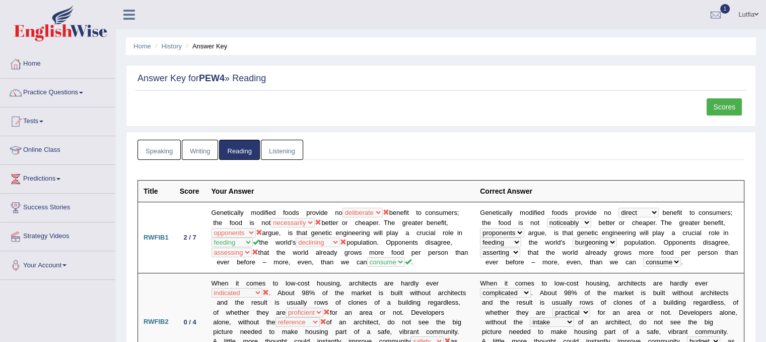
click at [288, 147] on link "Listening" at bounding box center [282, 150] width 42 height 21
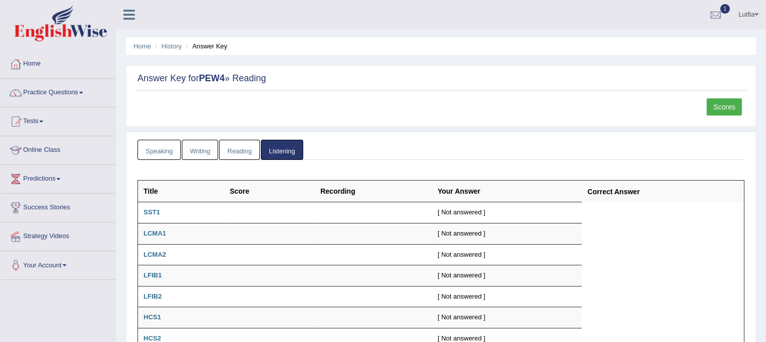
click at [193, 146] on link "Writing" at bounding box center [200, 150] width 36 height 21
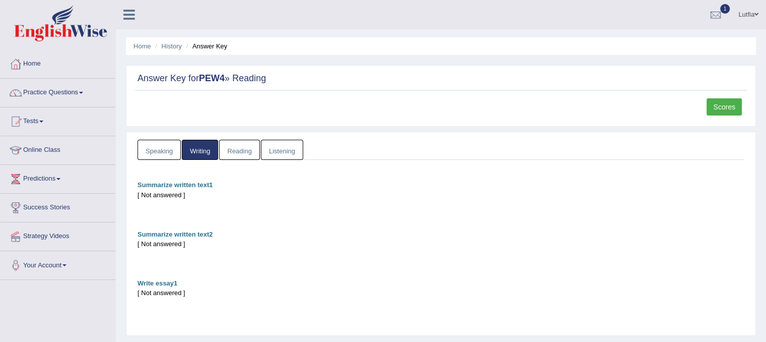
click at [167, 141] on link "Speaking" at bounding box center [159, 150] width 43 height 21
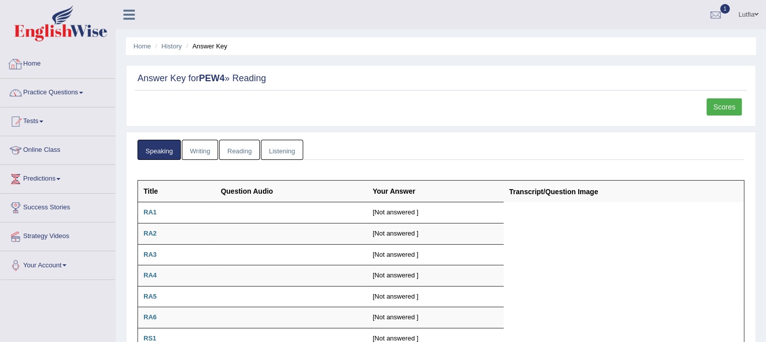
click at [28, 67] on link "Home" at bounding box center [58, 62] width 115 height 25
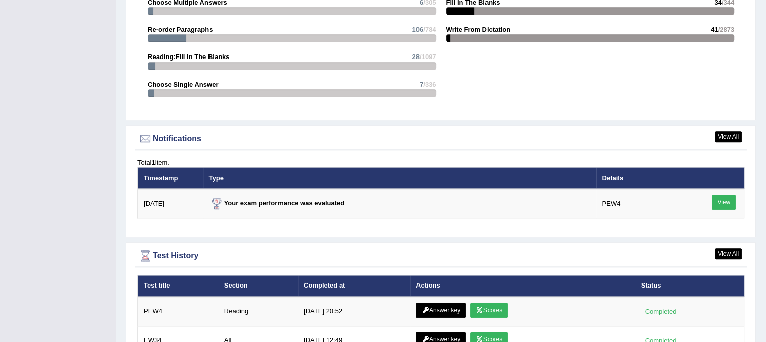
scroll to position [1310, 0]
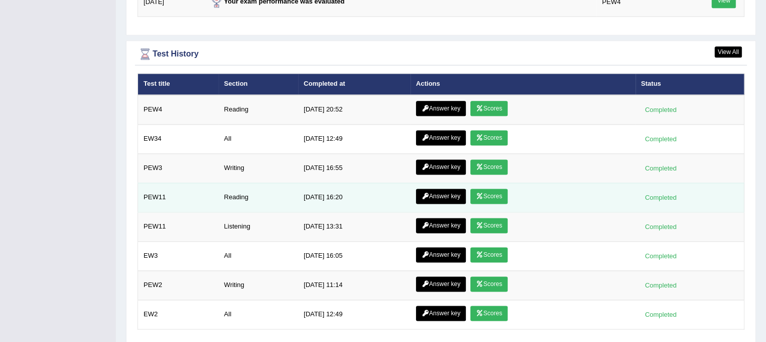
click at [499, 192] on link "Scores" at bounding box center [489, 195] width 37 height 15
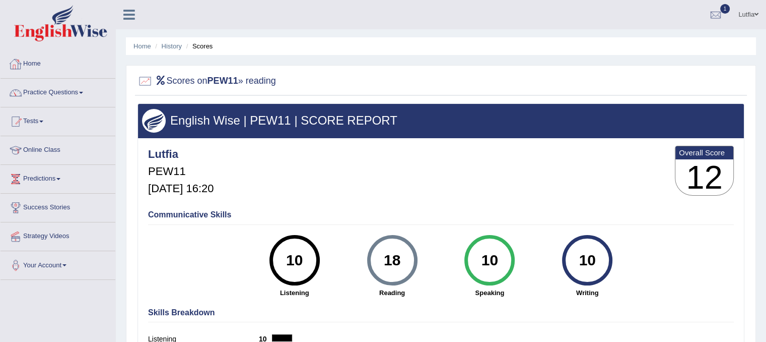
click at [42, 61] on link "Home" at bounding box center [58, 62] width 115 height 25
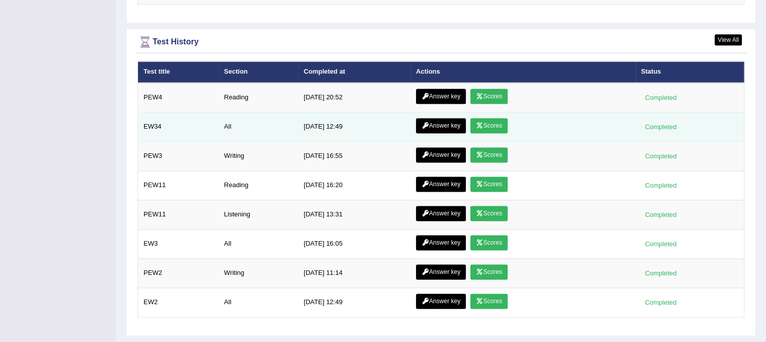
scroll to position [1340, 0]
